Goal: Task Accomplishment & Management: Manage account settings

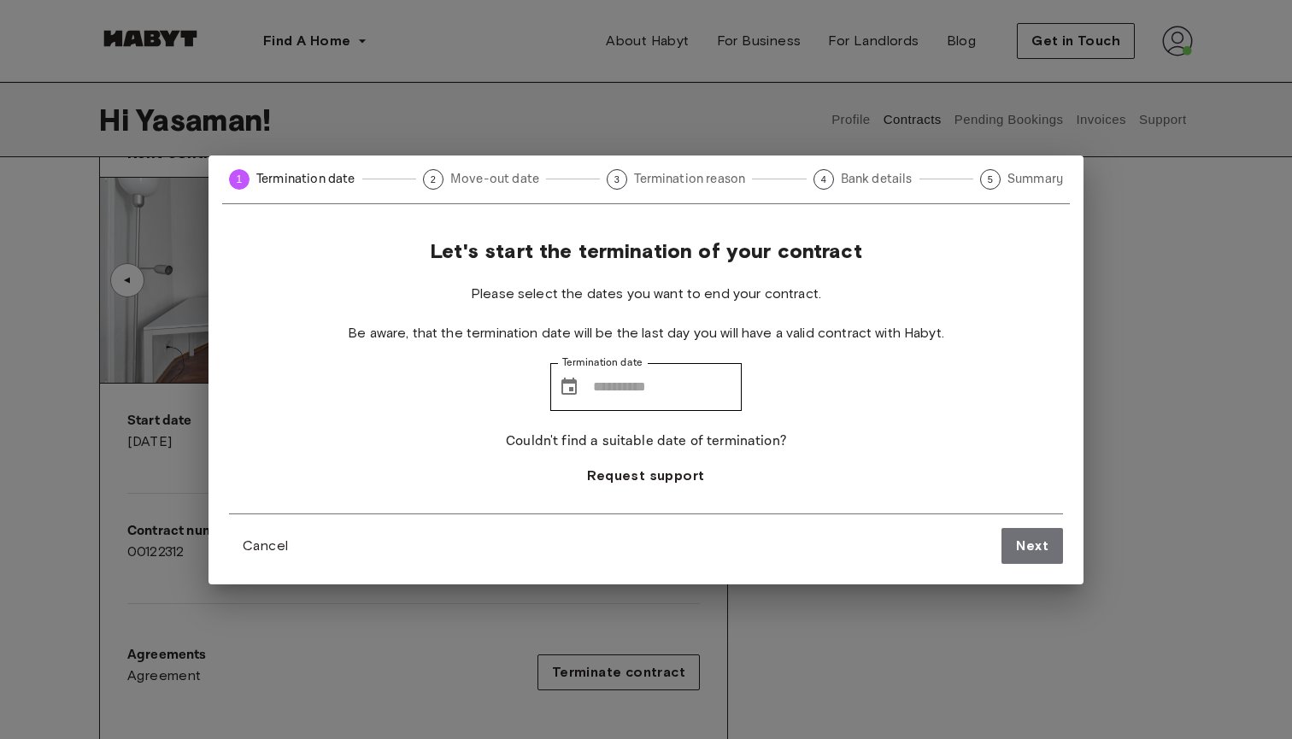
scroll to position [96, 0]
click at [244, 541] on span "Cancel" at bounding box center [265, 546] width 45 height 21
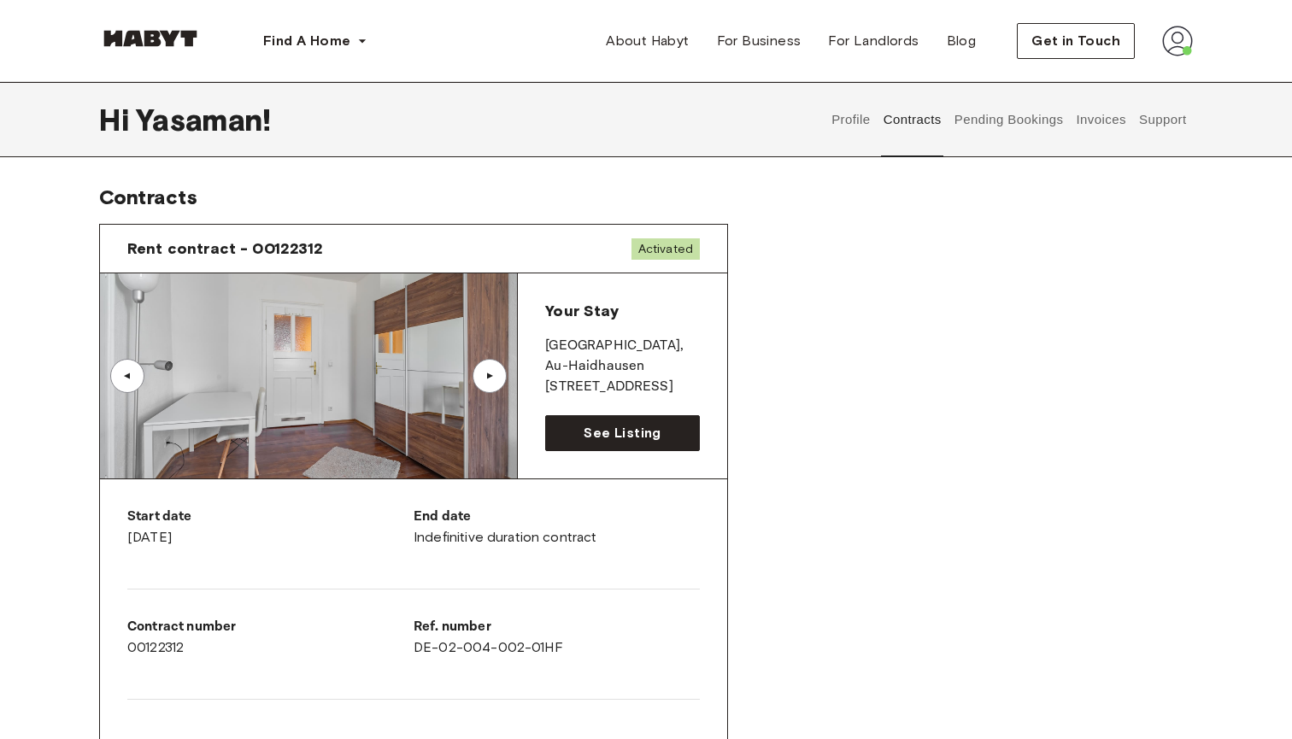
scroll to position [0, 0]
click at [1104, 108] on button "Invoices" at bounding box center [1101, 119] width 54 height 75
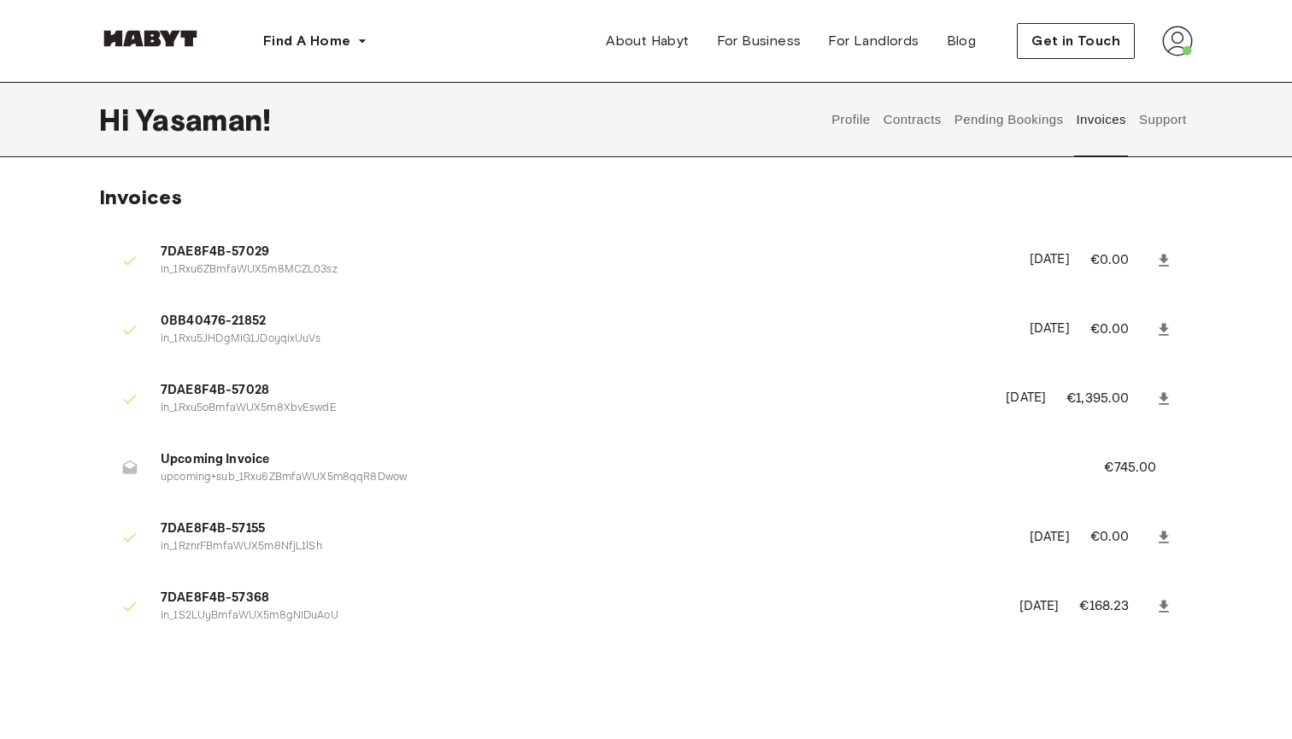
click at [1143, 468] on p "€745.00" at bounding box center [1141, 468] width 75 height 21
click at [948, 451] on span "Upcoming Invoice" at bounding box center [612, 460] width 902 height 20
click at [1170, 603] on icon at bounding box center [1163, 606] width 17 height 17
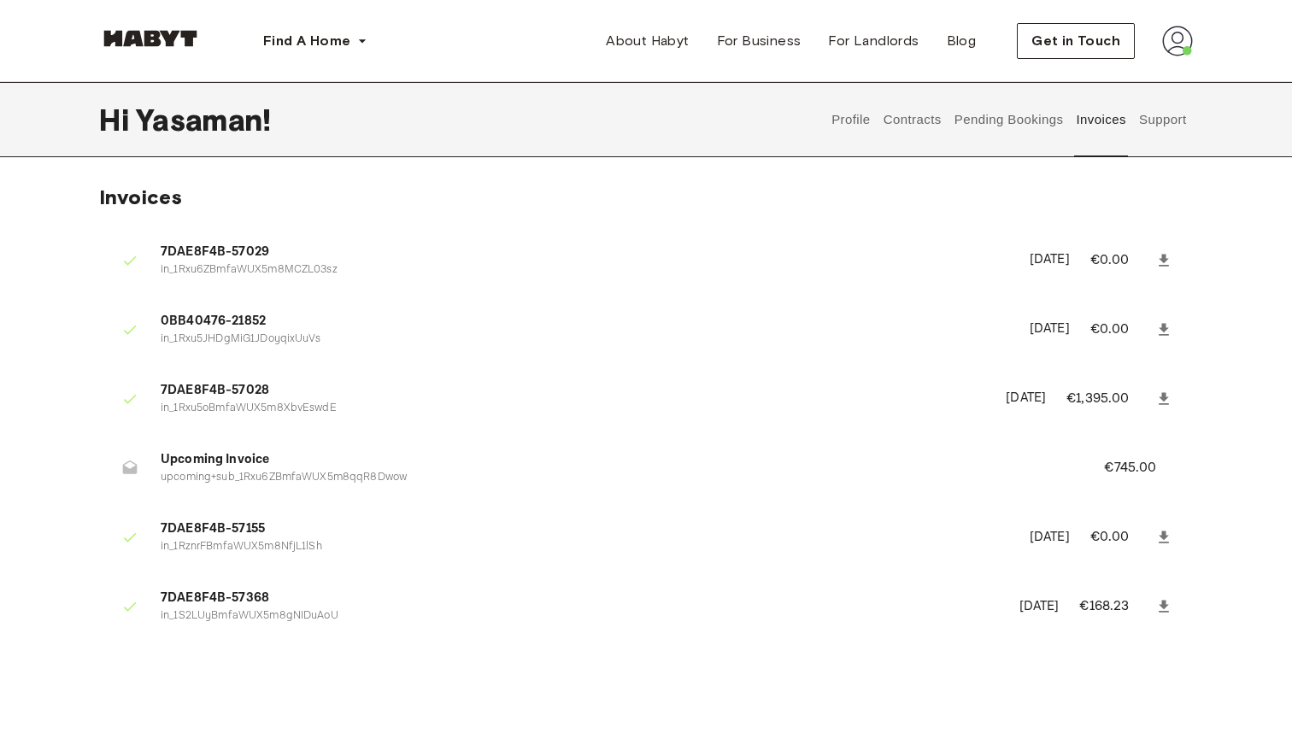
click at [873, 112] on div "Profile Contracts Pending Bookings Invoices Support" at bounding box center [1009, 119] width 367 height 75
click at [980, 134] on button "Pending Bookings" at bounding box center [1009, 119] width 114 height 75
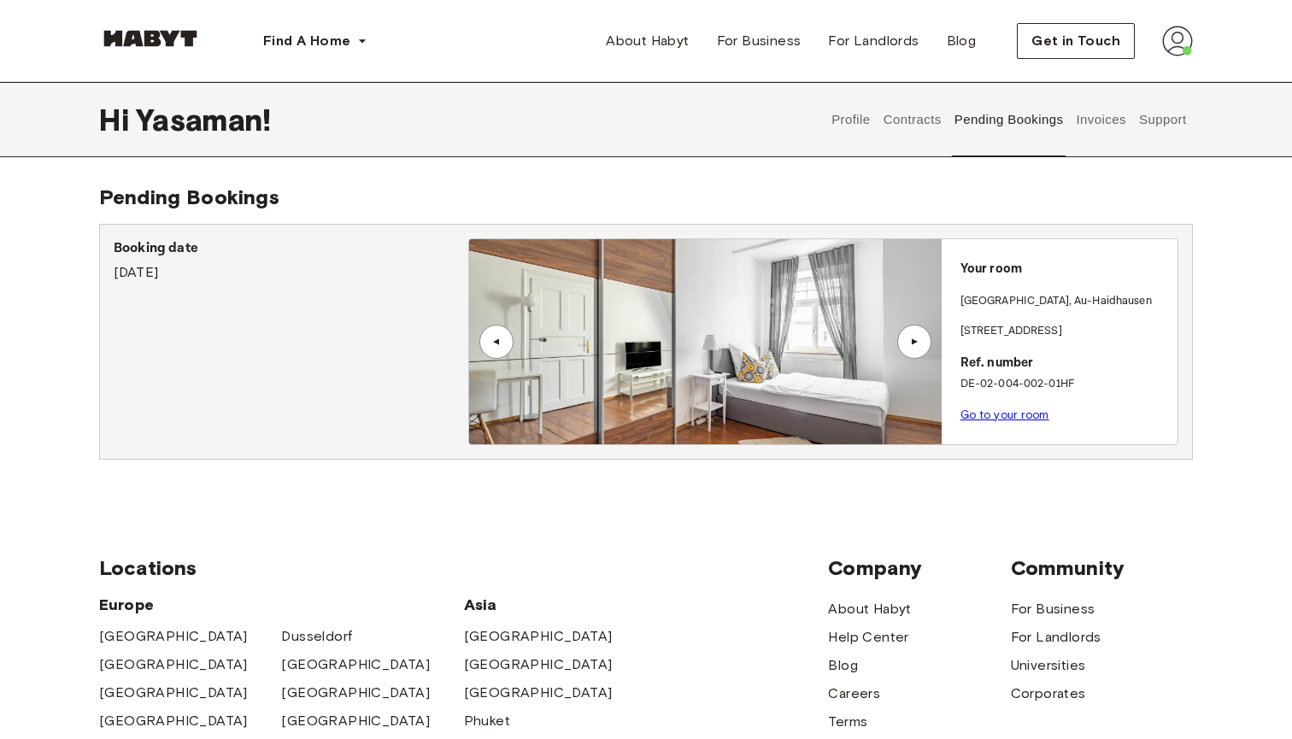
click at [926, 116] on button "Contracts" at bounding box center [912, 119] width 62 height 75
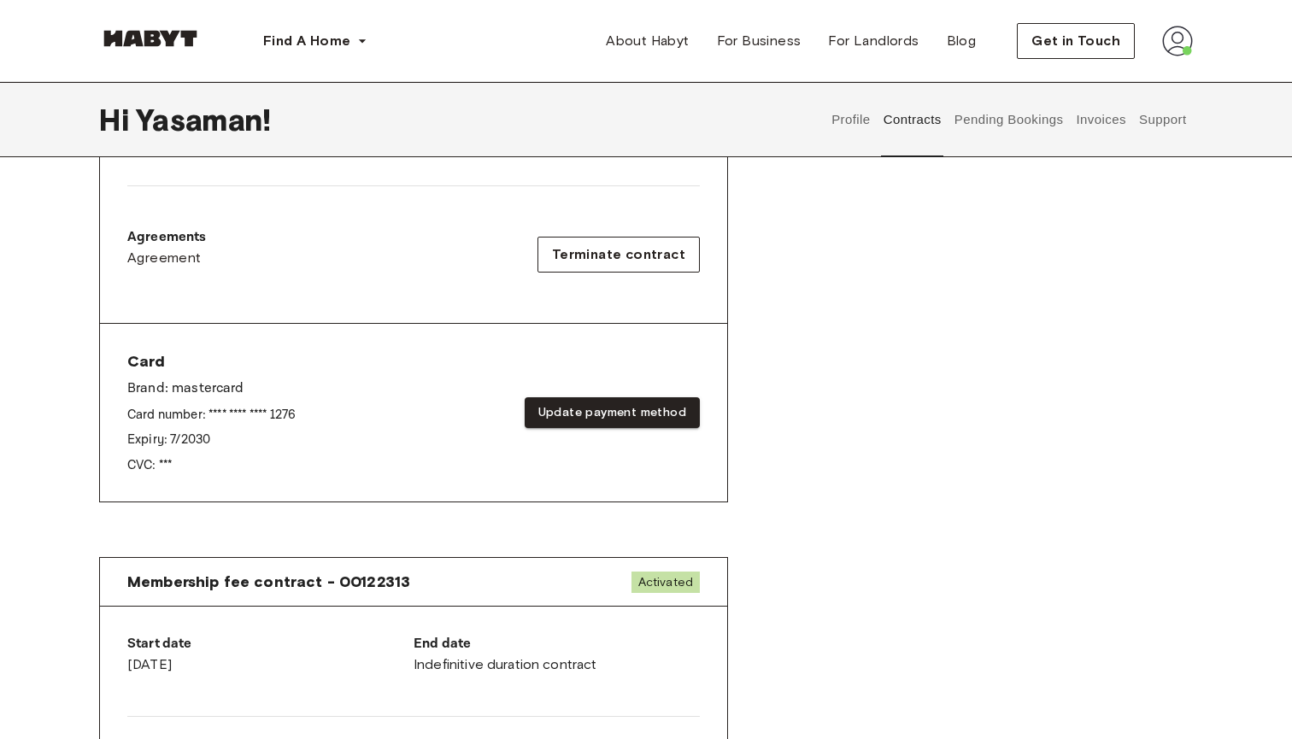
scroll to position [521, 0]
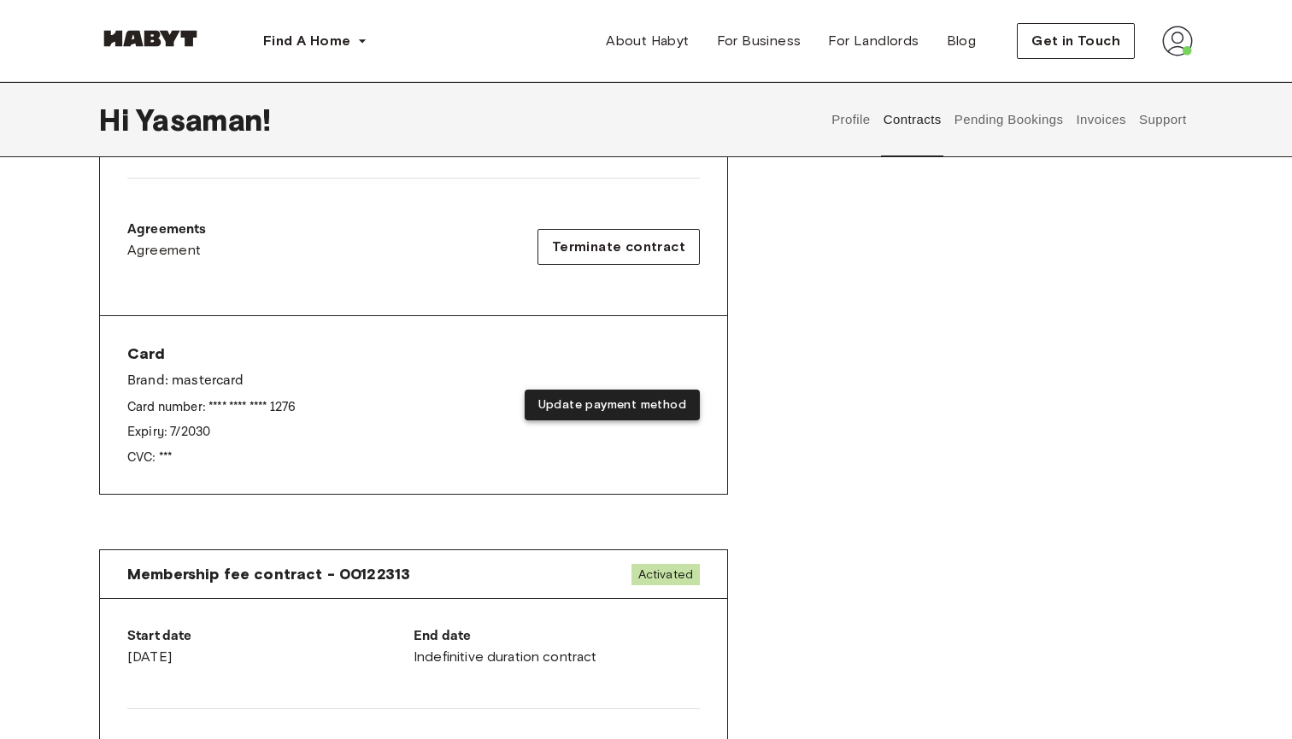
click at [553, 397] on button "Update payment method" at bounding box center [612, 406] width 175 height 32
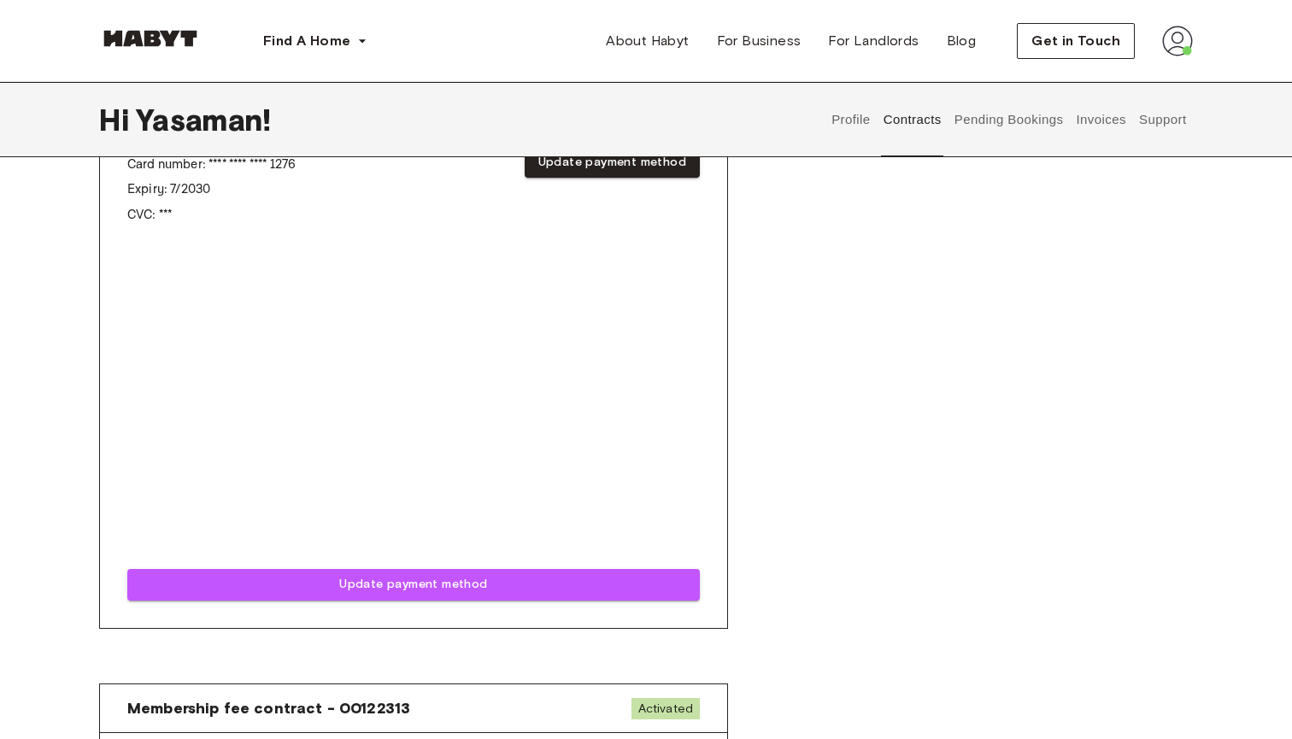
scroll to position [533, 0]
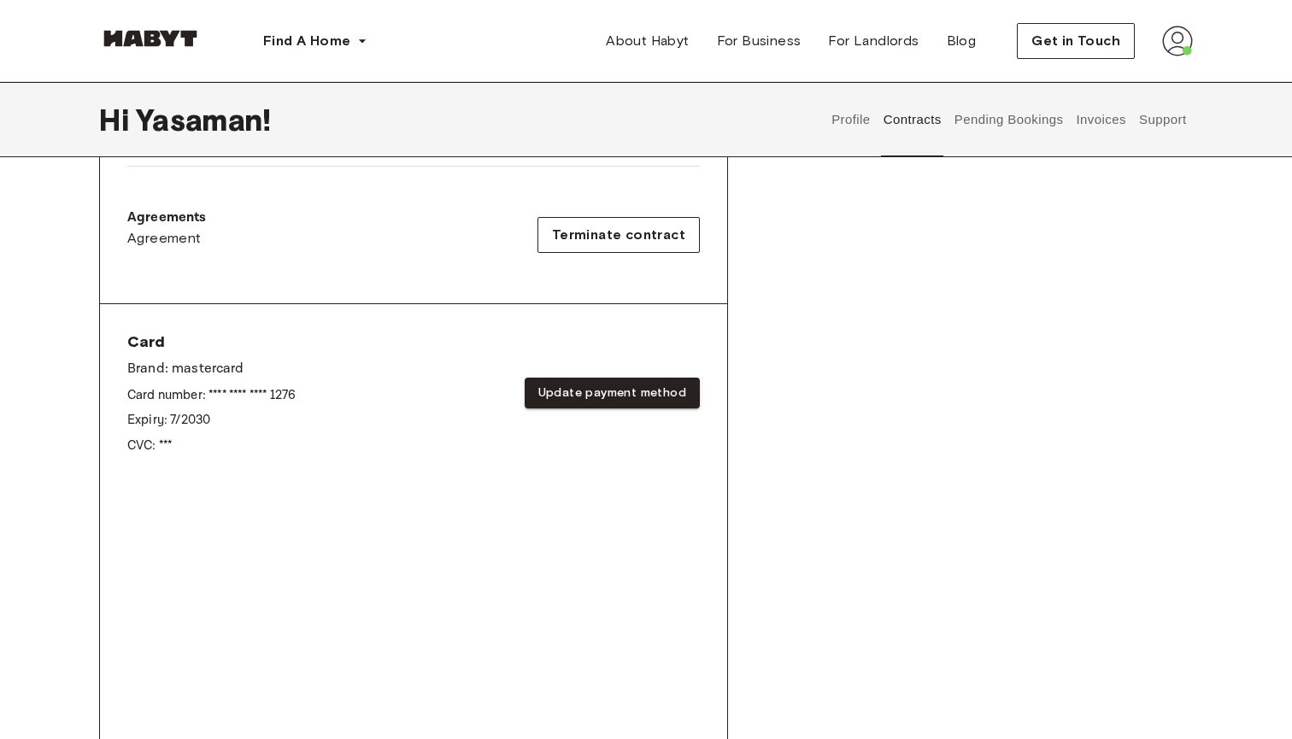
click at [214, 420] on p "Expiry: 7 / 2030" at bounding box center [211, 420] width 168 height 18
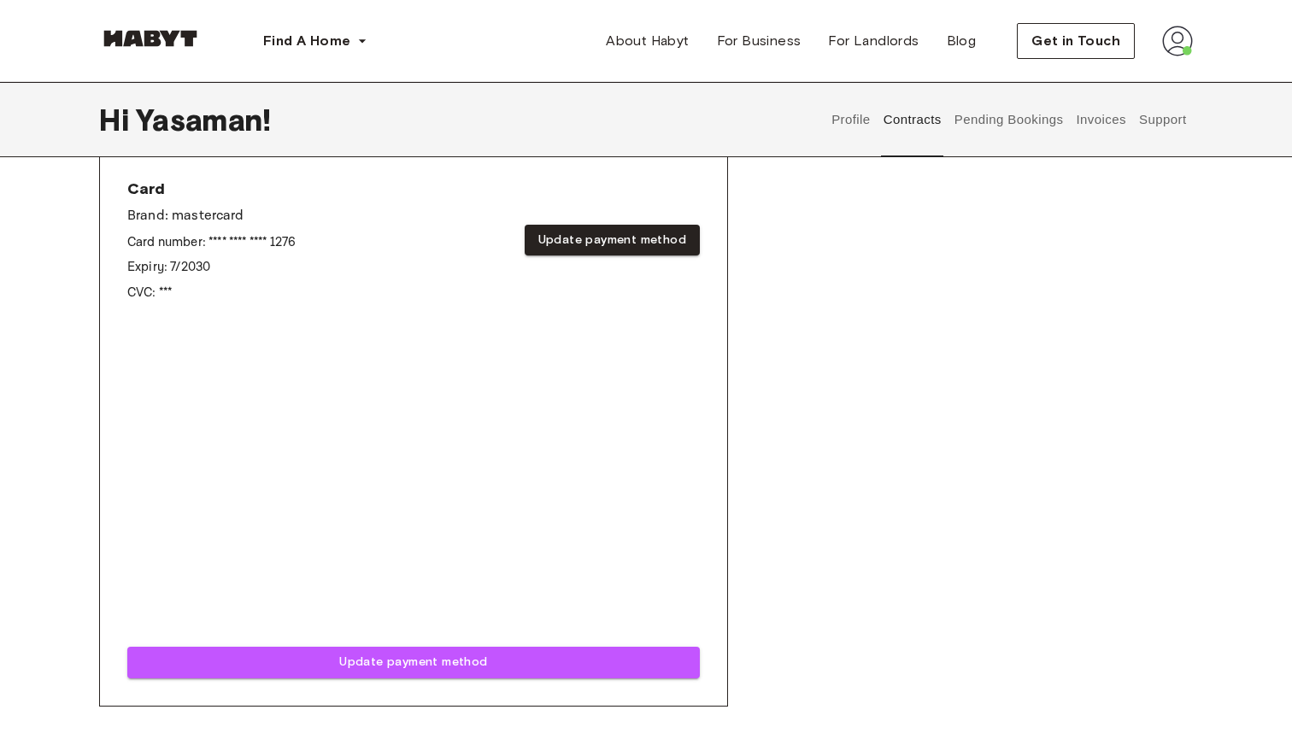
scroll to position [711, 0]
